Goal: Find specific page/section: Find specific page/section

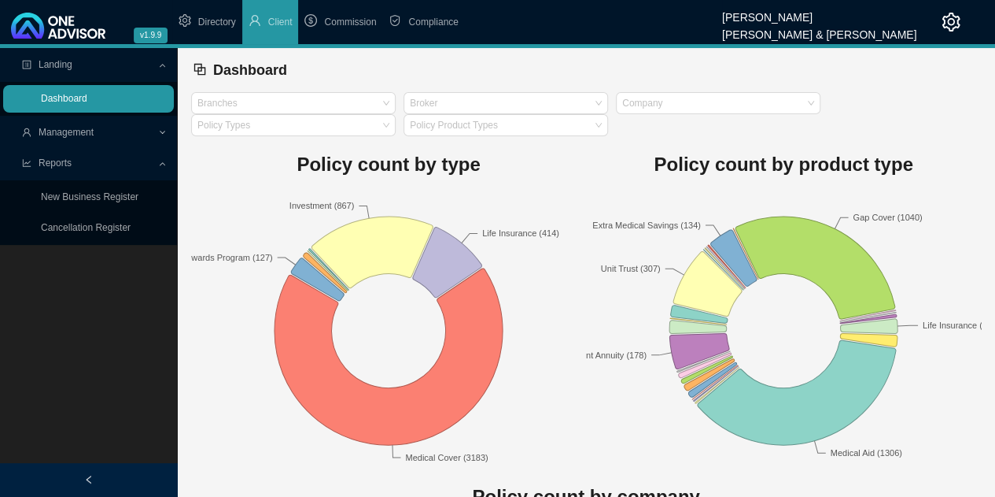
click at [87, 104] on link "Dashboard" at bounding box center [64, 98] width 46 height 11
click at [123, 134] on span "Management" at bounding box center [89, 133] width 135 height 28
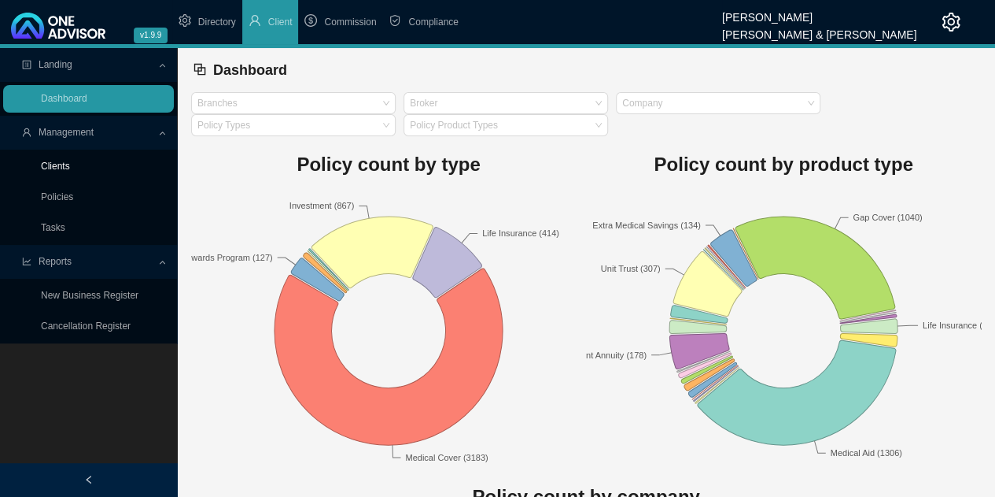
click at [46, 163] on link "Clients" at bounding box center [55, 166] width 29 height 11
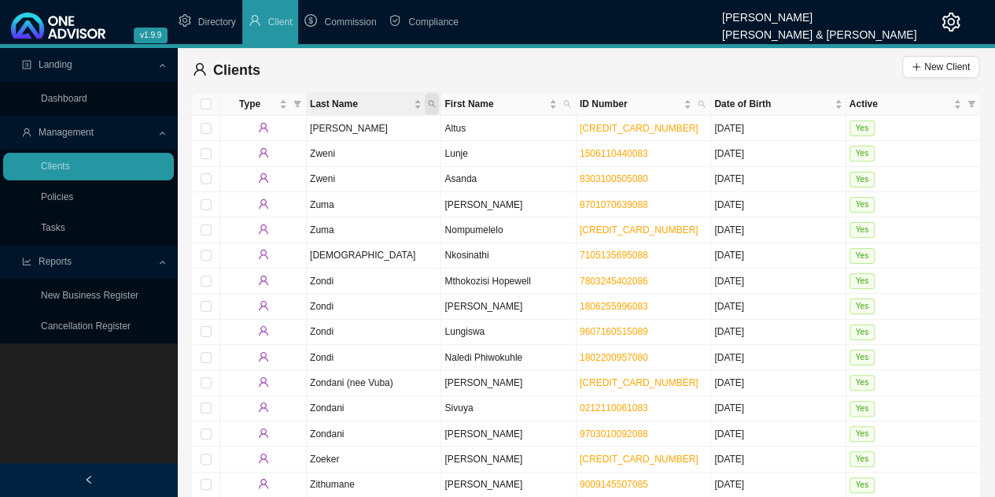
click at [433, 102] on icon "search" at bounding box center [432, 104] width 8 height 8
type input "russl"
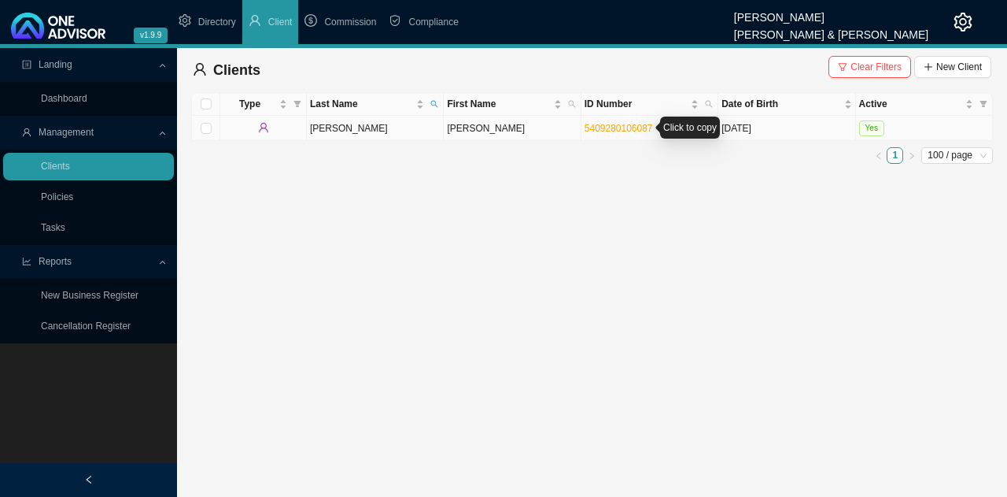
click at [624, 128] on link "5409280106087" at bounding box center [619, 128] width 68 height 11
